Goal: Download file/media

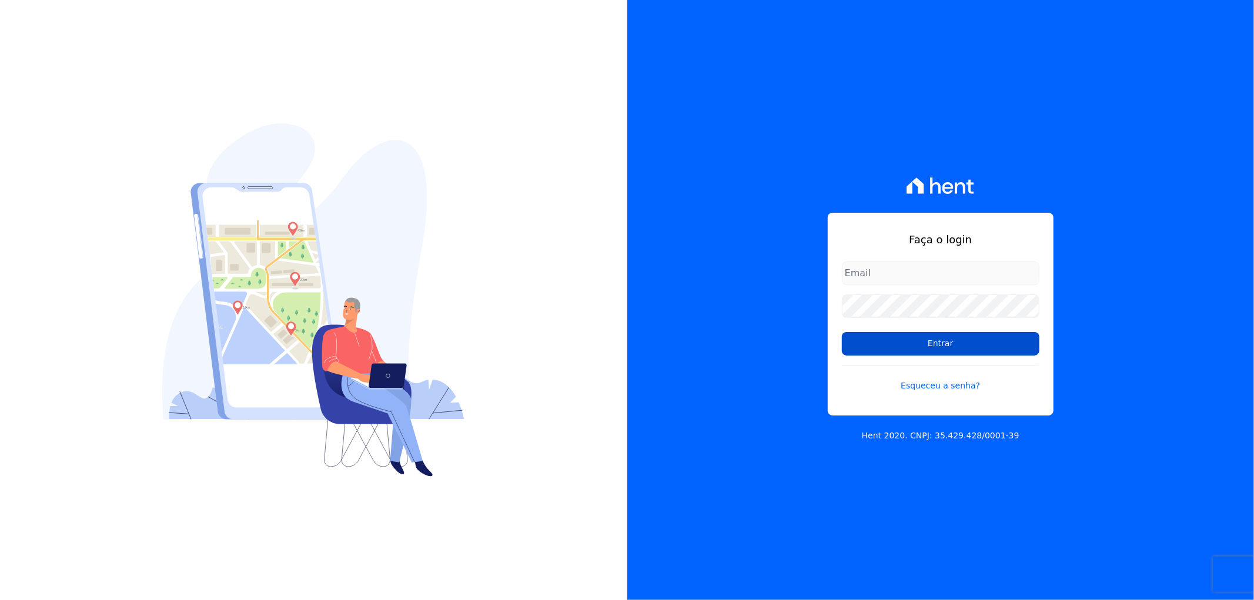
type input "[EMAIL_ADDRESS][DOMAIN_NAME]"
click at [920, 337] on input "Entrar" at bounding box center [941, 344] width 198 height 24
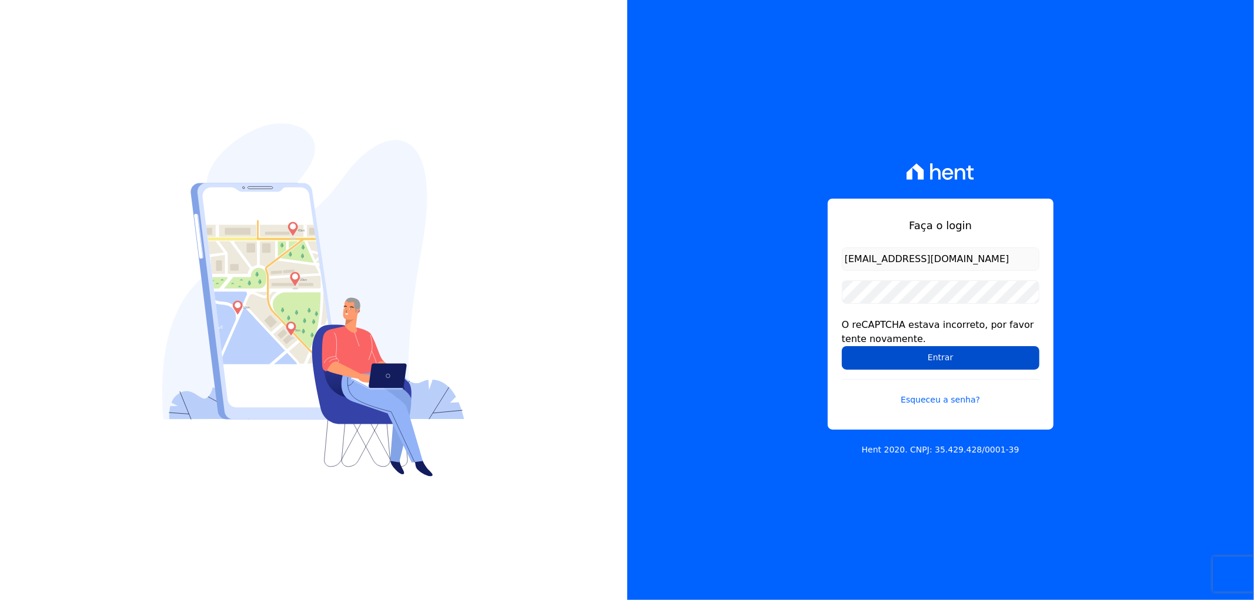
click at [915, 355] on input "Entrar" at bounding box center [941, 358] width 198 height 24
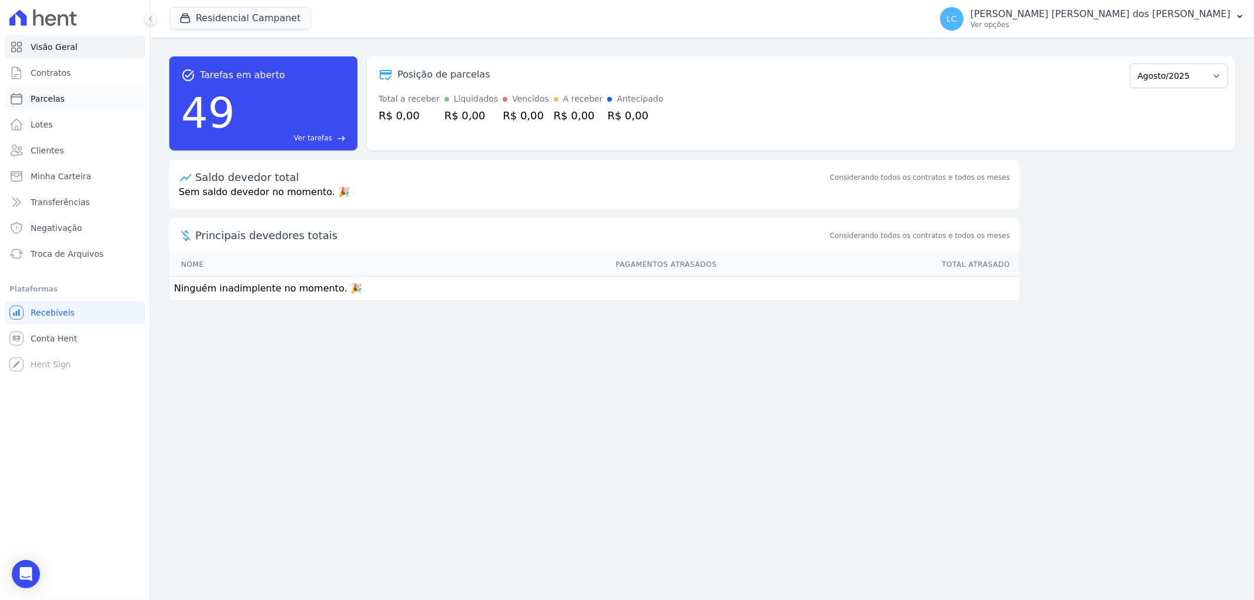
click at [78, 103] on link "Parcelas" at bounding box center [75, 99] width 141 height 24
select select
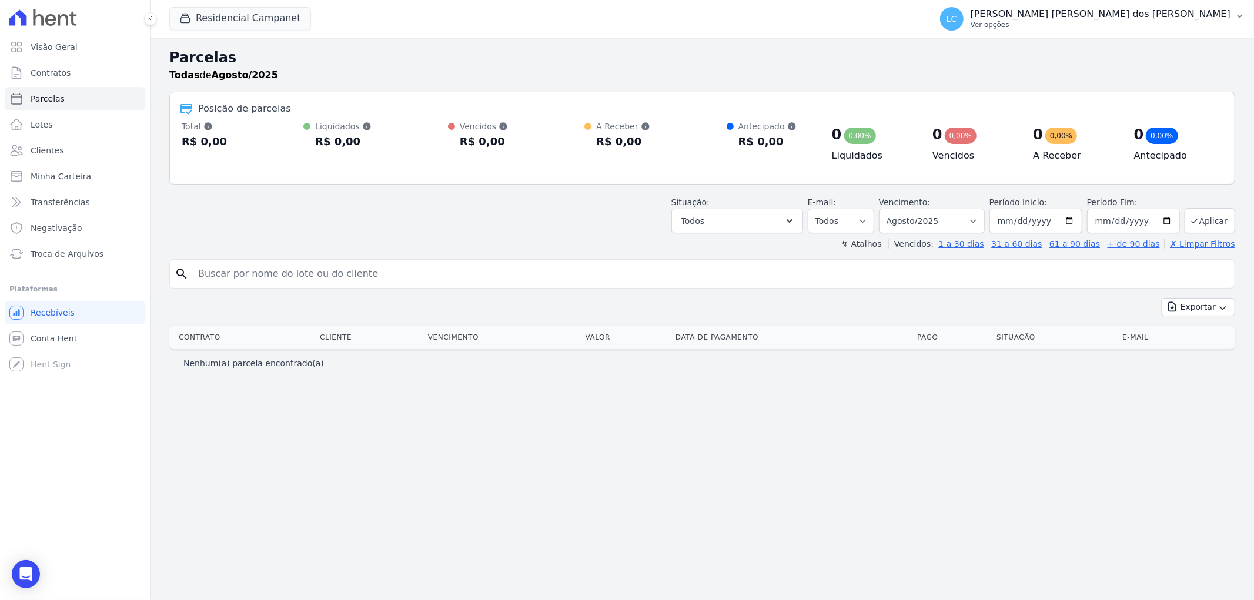
click at [964, 22] on span "LC" at bounding box center [952, 19] width 24 height 24
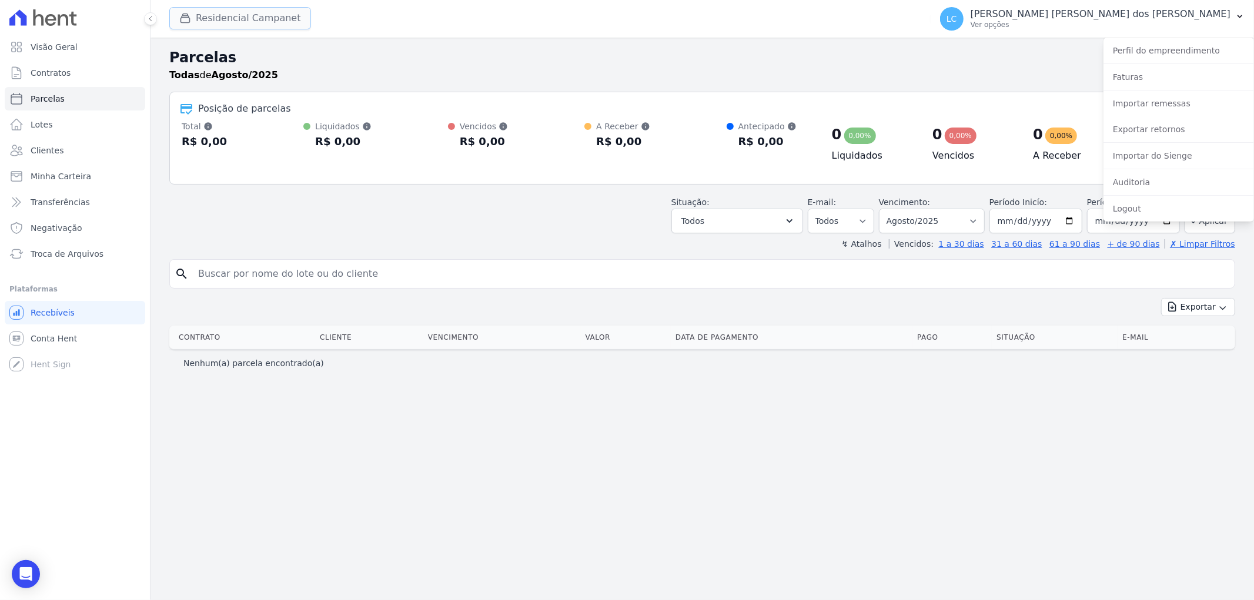
click at [262, 18] on button "Residencial Campanet" at bounding box center [240, 18] width 142 height 22
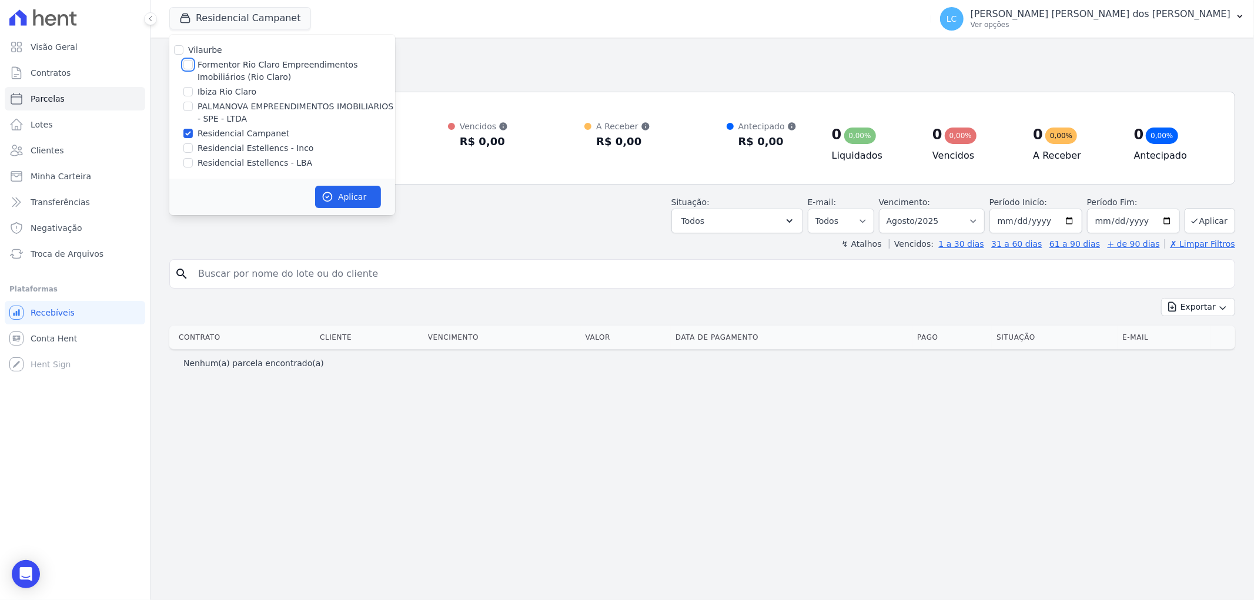
click at [189, 65] on input "Formentor Rio Claro Empreendimentos Imobiliários (Rio Claro)" at bounding box center [187, 64] width 9 height 9
checkbox input "true"
click at [190, 133] on input "Residencial Campanet" at bounding box center [187, 133] width 9 height 9
checkbox input "false"
click at [184, 90] on input "Ibiza Rio Claro" at bounding box center [187, 91] width 9 height 9
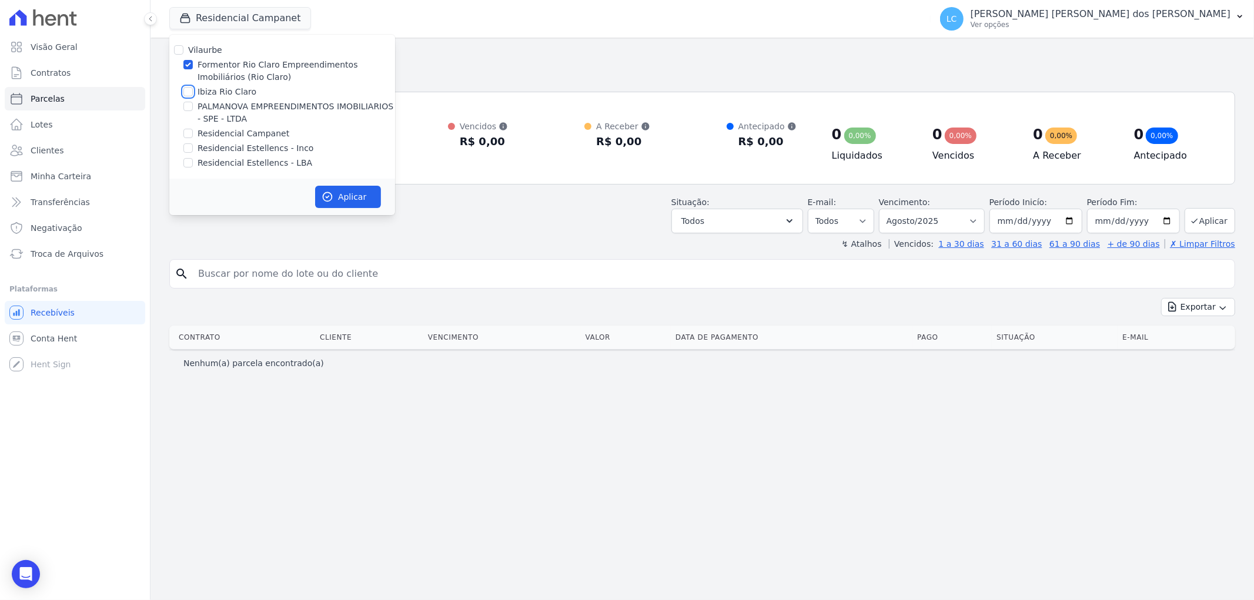
checkbox input "true"
click at [189, 65] on input "Formentor Rio Claro Empreendimentos Imobiliários (Rio Claro)" at bounding box center [187, 64] width 9 height 9
checkbox input "false"
click at [339, 197] on button "Aplicar" at bounding box center [348, 197] width 66 height 22
select select
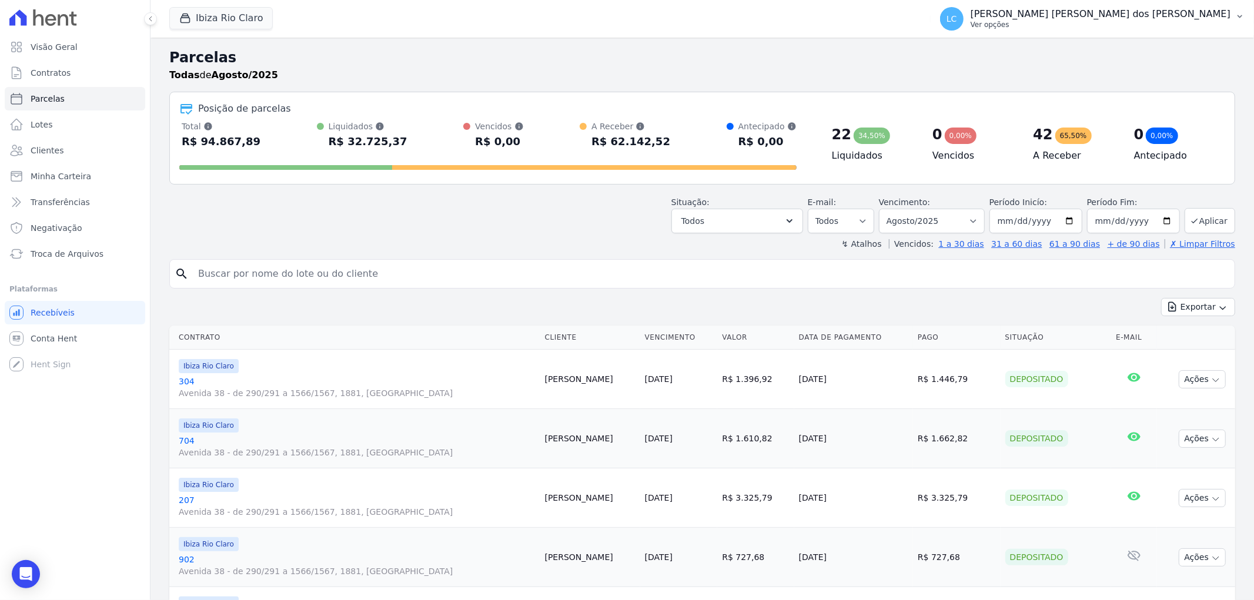
click at [957, 21] on span "LC" at bounding box center [952, 19] width 11 height 8
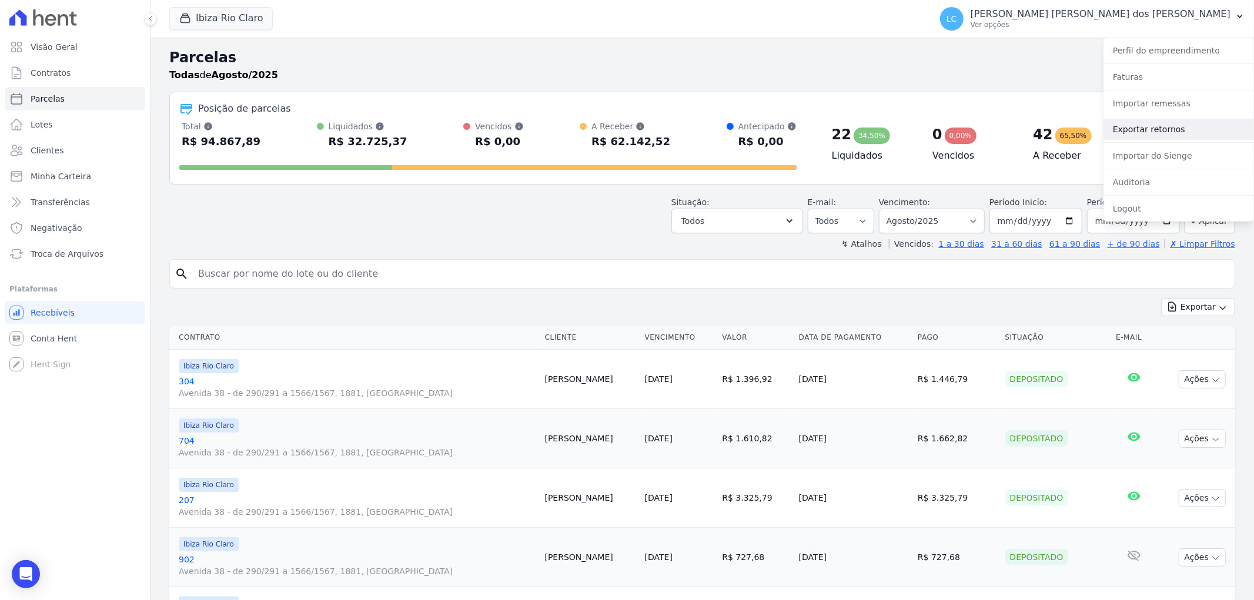
click at [1154, 131] on link "Exportar retornos" at bounding box center [1179, 129] width 151 height 21
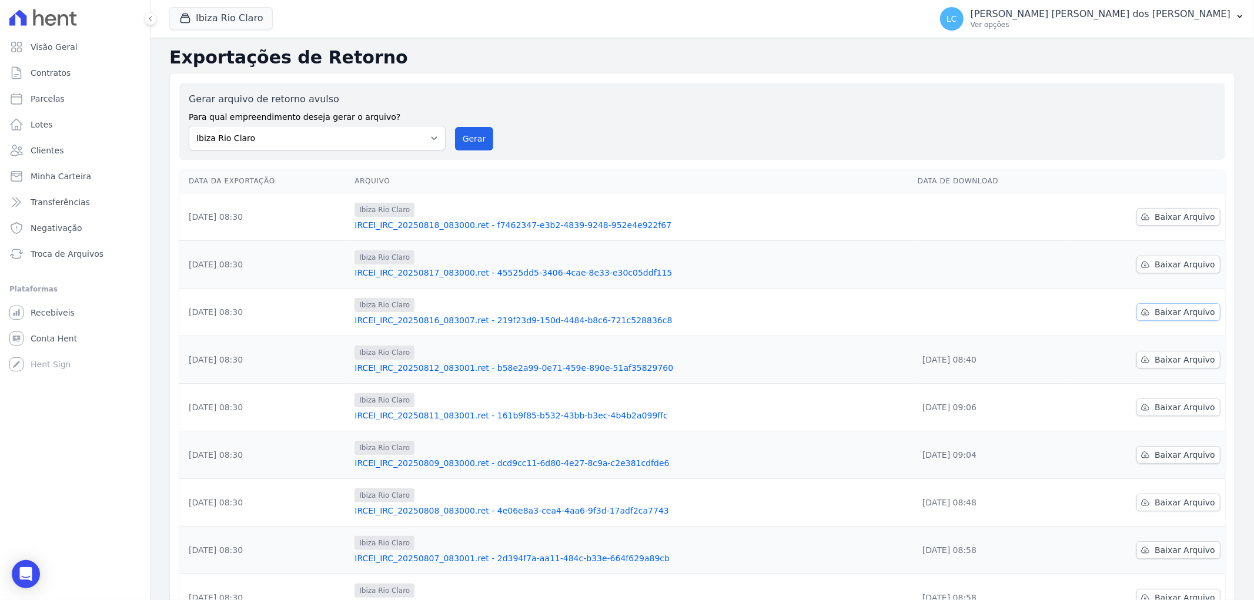
click at [1167, 309] on span "Baixar Arquivo" at bounding box center [1185, 312] width 61 height 12
click at [1157, 260] on span "Baixar Arquivo" at bounding box center [1185, 265] width 61 height 12
click at [1167, 215] on span "Baixar Arquivo" at bounding box center [1185, 217] width 61 height 12
click at [232, 13] on button "Ibiza Rio Claro" at bounding box center [220, 18] width 103 height 22
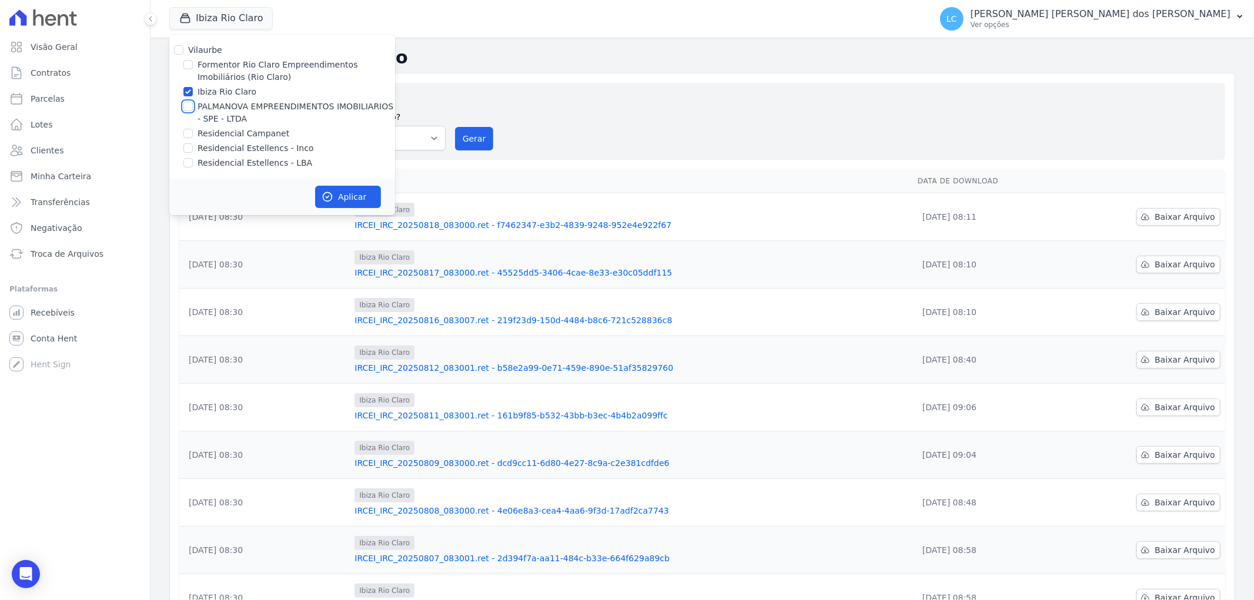
click at [190, 108] on input "PALMANOVA EMPREENDIMENTOS IMOBILIARIOS - SPE - LTDA" at bounding box center [187, 106] width 9 height 9
checkbox input "true"
click at [186, 89] on input "Ibiza Rio Claro" at bounding box center [187, 91] width 9 height 9
checkbox input "false"
click at [339, 189] on button "Aplicar" at bounding box center [348, 197] width 66 height 22
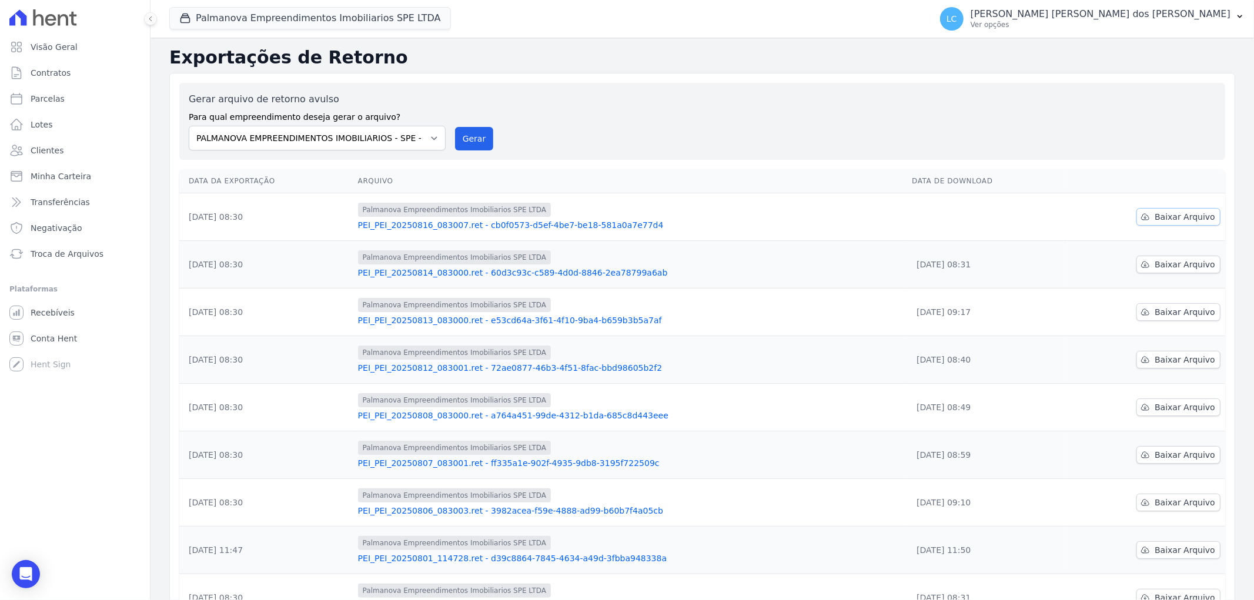
click at [1177, 216] on span "Baixar Arquivo" at bounding box center [1185, 217] width 61 height 12
click at [295, 20] on button "Palmanova Empreendimentos Imobiliarios SPE LTDA" at bounding box center [310, 18] width 282 height 22
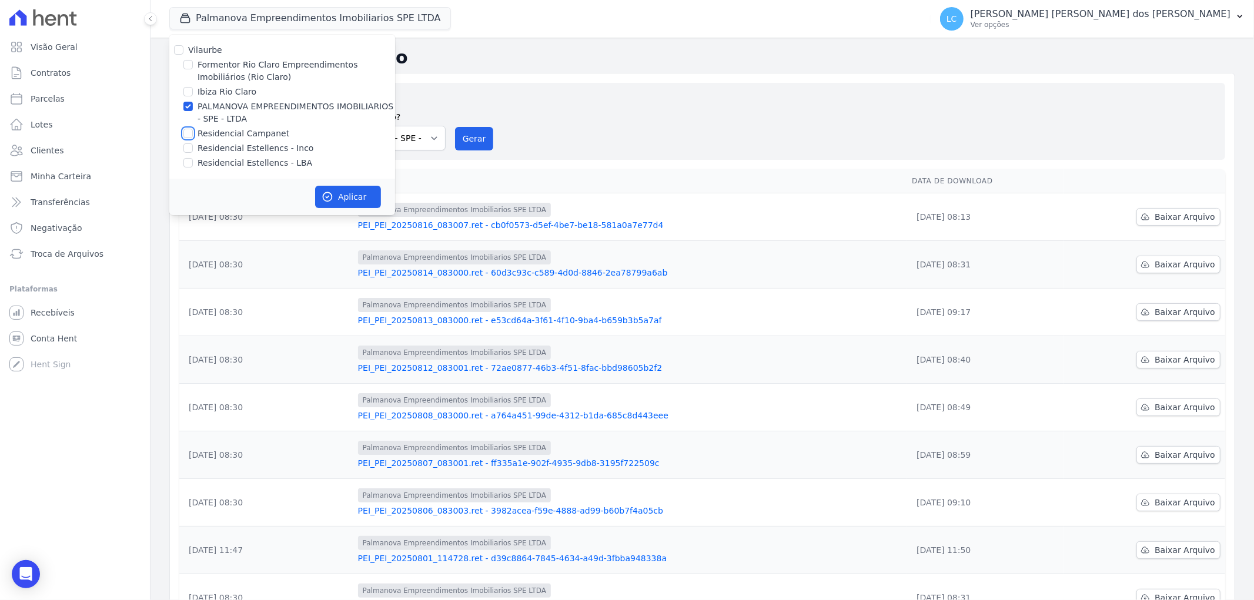
click at [189, 134] on input "Residencial Campanet" at bounding box center [187, 133] width 9 height 9
checkbox input "true"
click at [189, 107] on input "PALMANOVA EMPREENDIMENTOS IMOBILIARIOS - SPE - LTDA" at bounding box center [187, 106] width 9 height 9
checkbox input "false"
click at [342, 194] on button "Aplicar" at bounding box center [348, 197] width 66 height 22
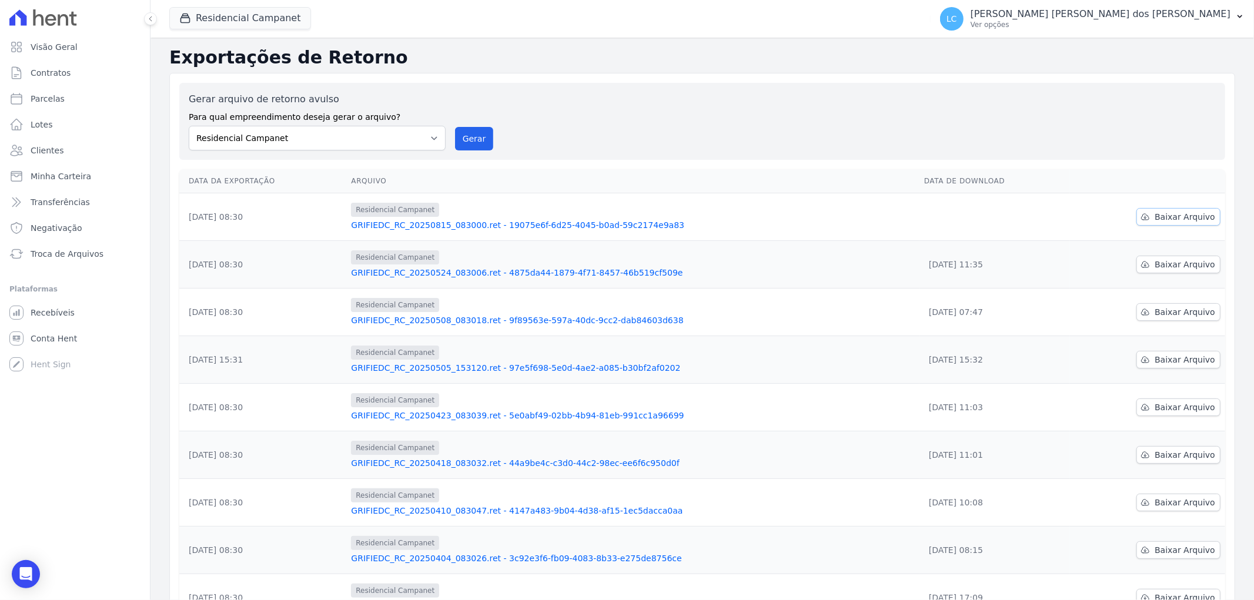
click at [1180, 220] on span "Baixar Arquivo" at bounding box center [1185, 217] width 61 height 12
click at [256, 18] on button "Residencial Campanet" at bounding box center [240, 18] width 142 height 22
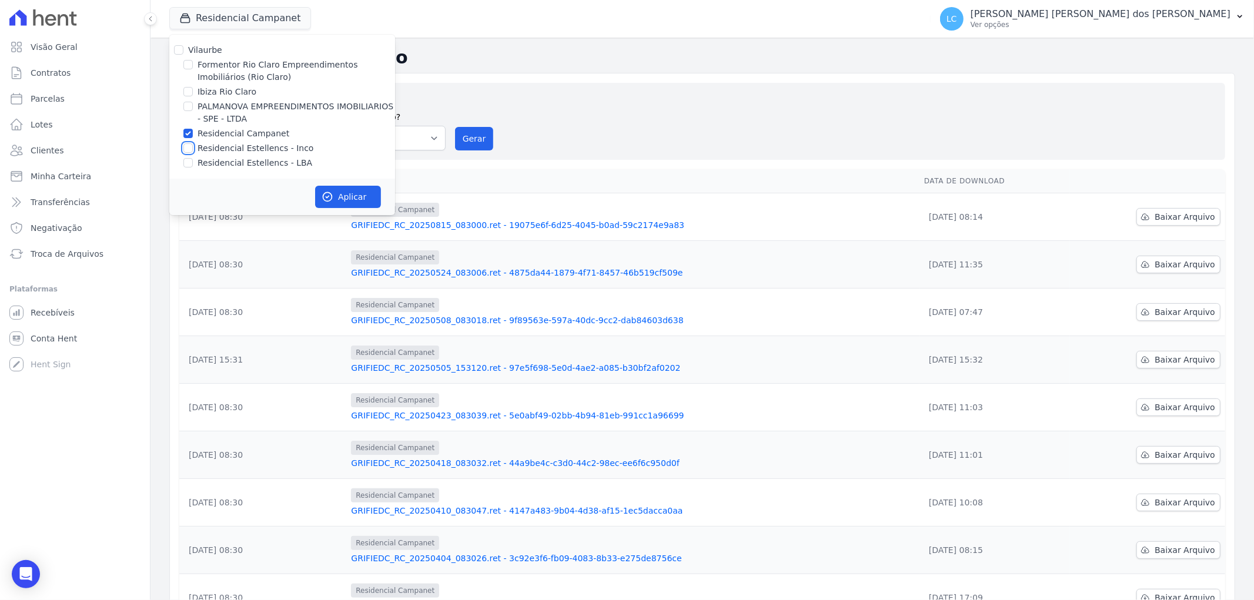
click at [186, 149] on input "Residencial Estellencs - Inco" at bounding box center [187, 147] width 9 height 9
checkbox input "true"
click at [189, 163] on input "Residencial Estellencs - LBA" at bounding box center [187, 162] width 9 height 9
checkbox input "true"
click at [191, 136] on input "Residencial Campanet" at bounding box center [187, 133] width 9 height 9
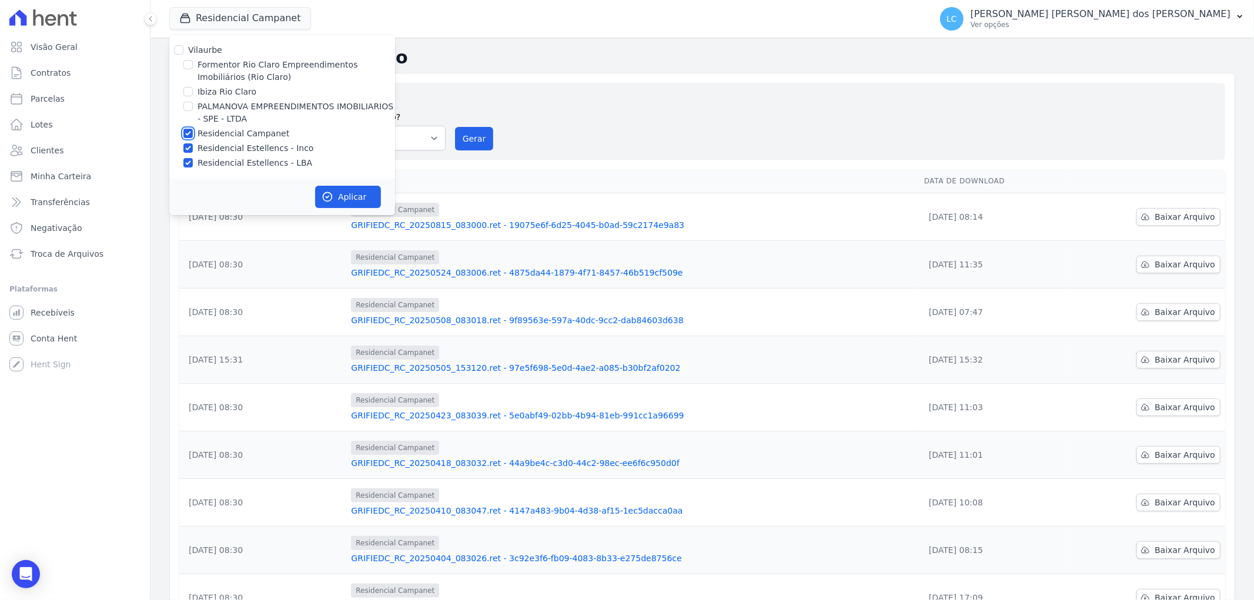
checkbox input "false"
drag, startPoint x: 187, startPoint y: 151, endPoint x: 272, endPoint y: 178, distance: 89.4
click at [192, 151] on input "Residencial Estellencs - Inco" at bounding box center [187, 147] width 9 height 9
checkbox input "false"
click at [369, 197] on button "Aplicar" at bounding box center [348, 197] width 66 height 22
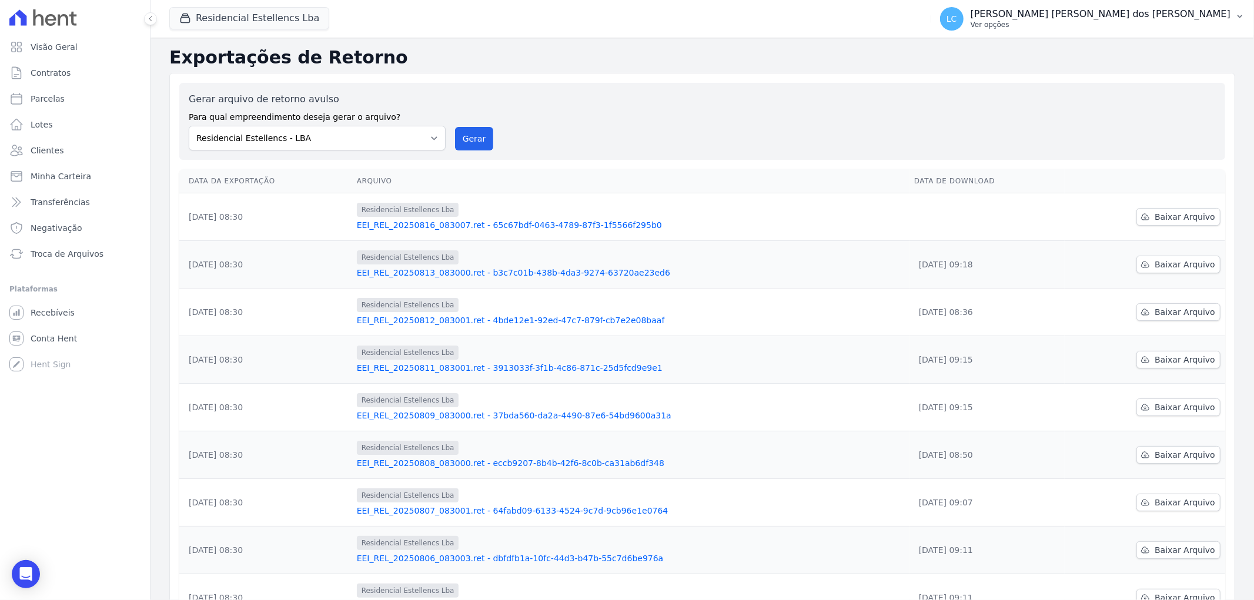
click at [964, 18] on span "LC" at bounding box center [952, 19] width 24 height 24
click at [1141, 128] on link "Exportar retornos" at bounding box center [1179, 129] width 151 height 21
click at [1166, 215] on span "Baixar Arquivo" at bounding box center [1185, 217] width 61 height 12
click at [403, 149] on select "Formentor Rio Claro Empreendimentos Imobiliários (Rio Claro) [GEOGRAPHIC_DATA] …" at bounding box center [317, 138] width 257 height 25
